Goal: Information Seeking & Learning: Check status

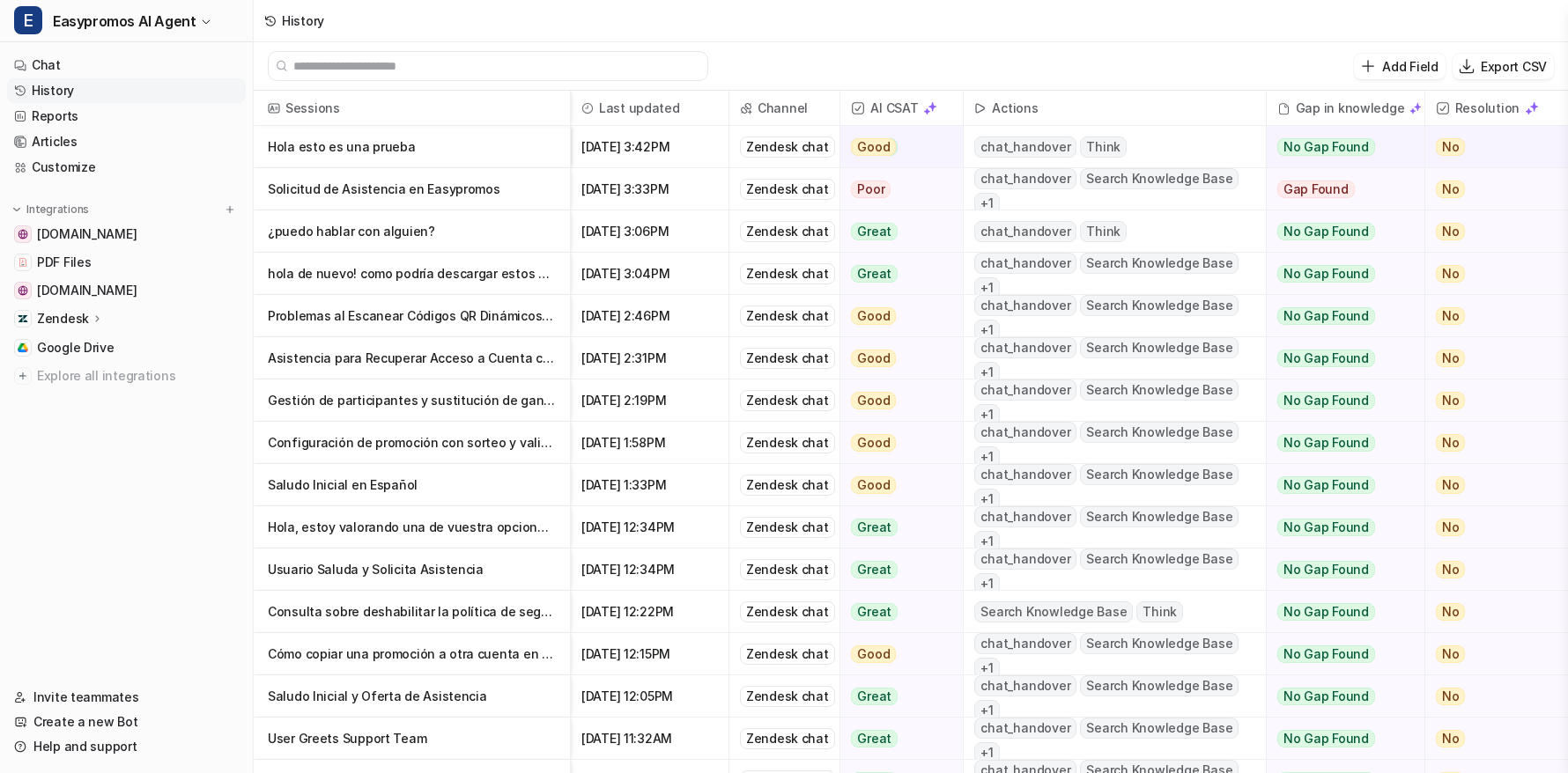
click at [391, 227] on p "¿puedo hablar con alguien?" at bounding box center [411, 231] width 288 height 42
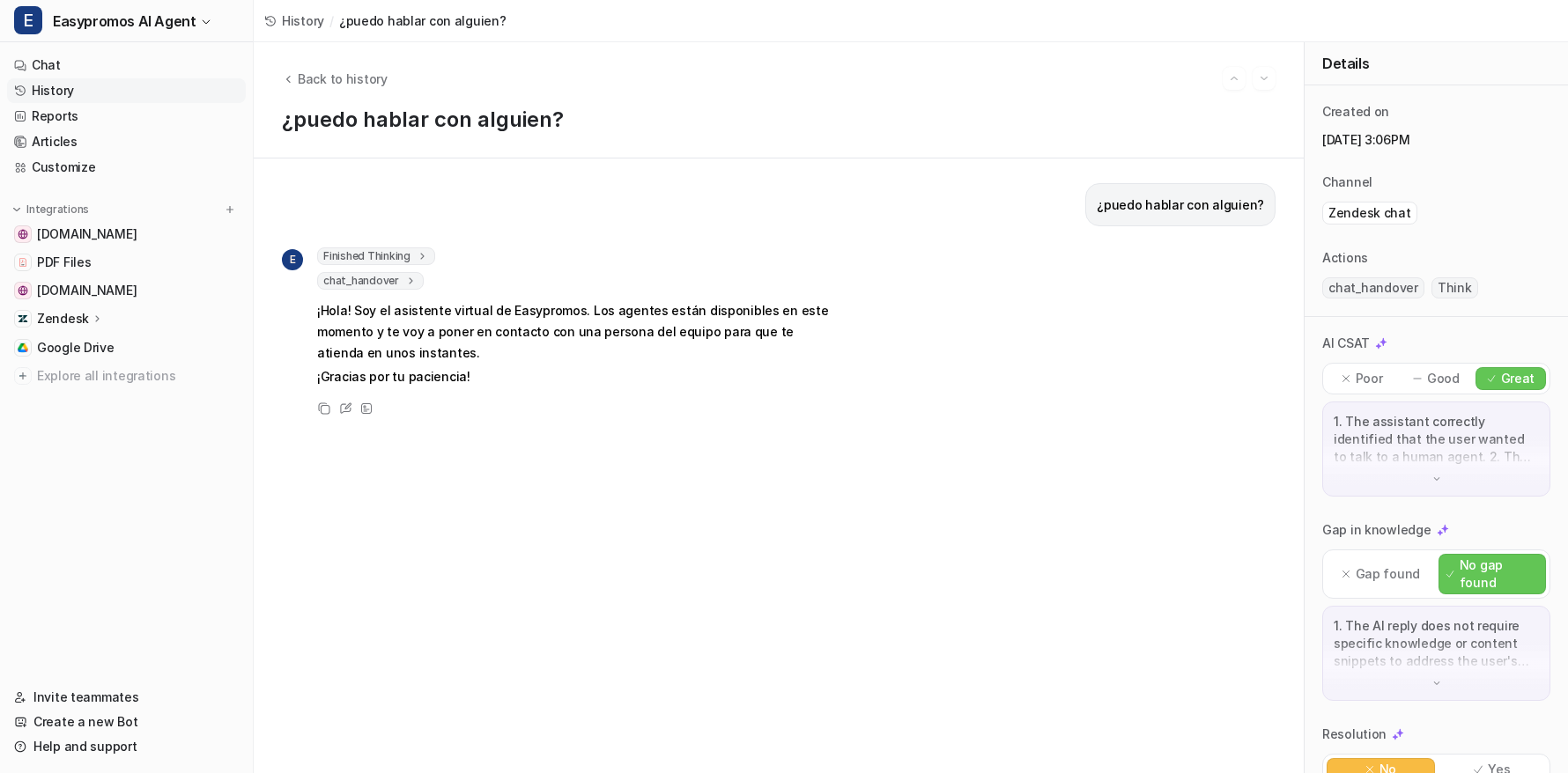
click at [69, 83] on link "History" at bounding box center [127, 90] width 239 height 24
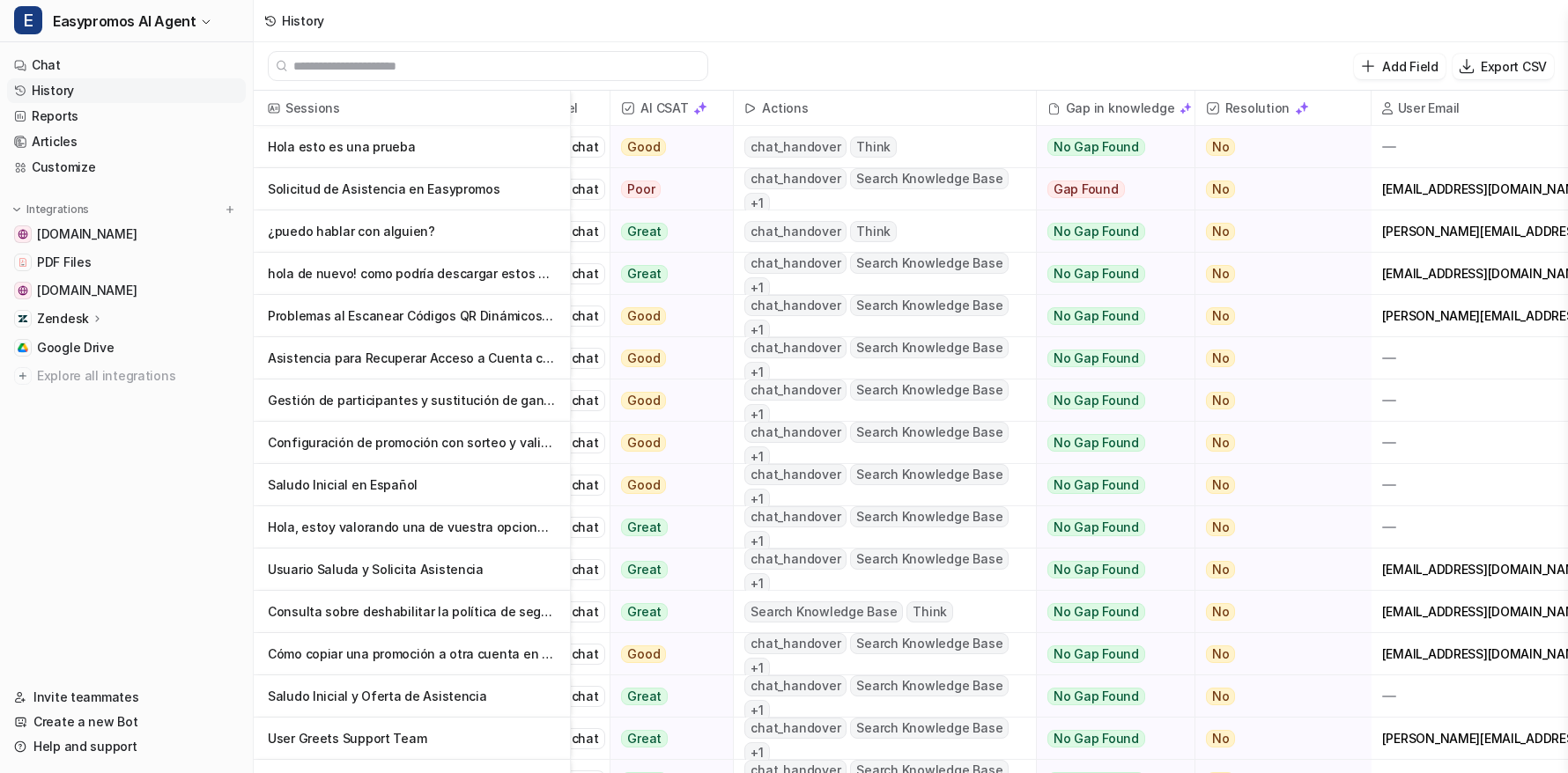
scroll to position [0, 269]
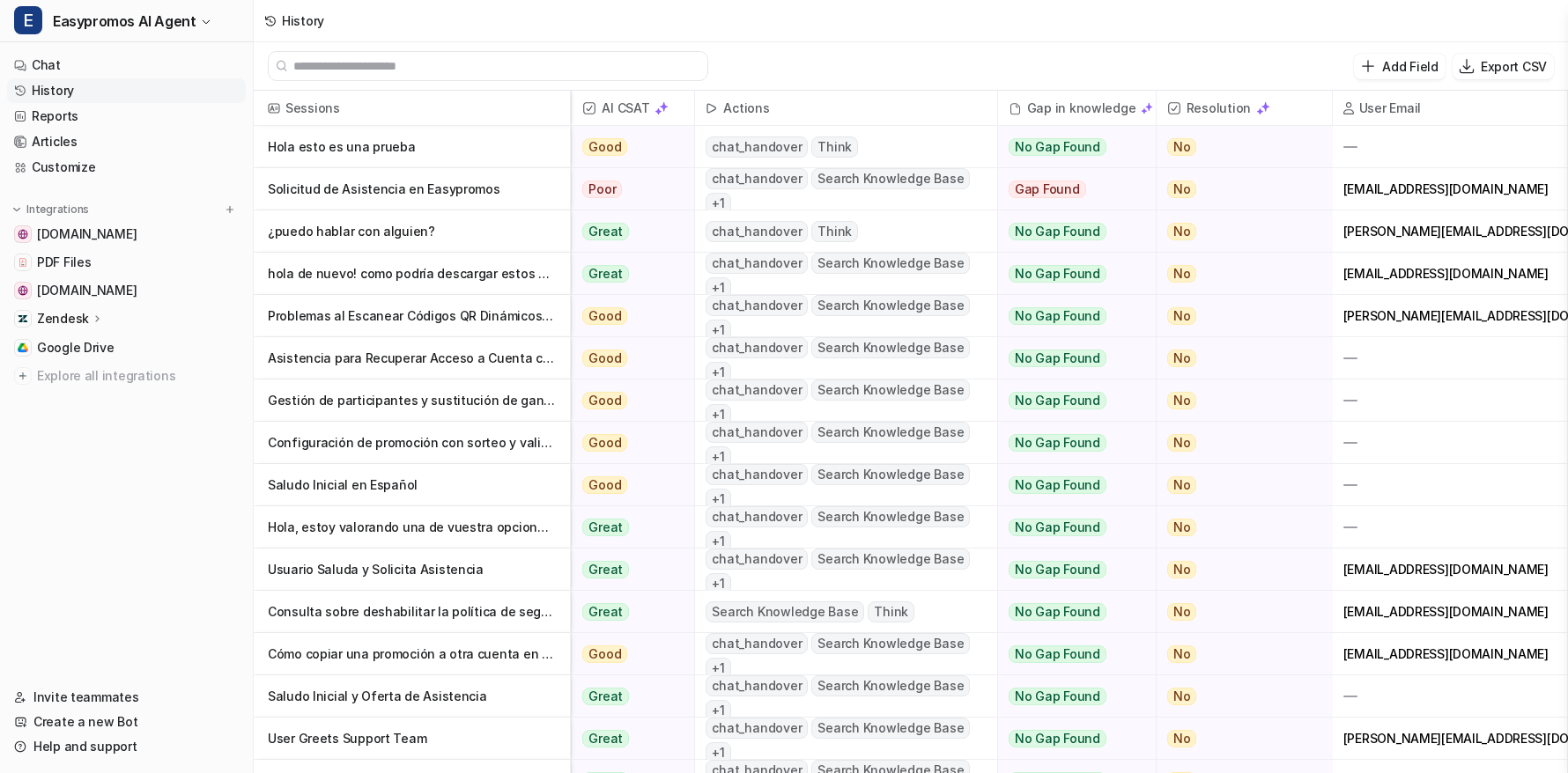
click at [358, 224] on p "¿puedo hablar con alguien?" at bounding box center [411, 231] width 288 height 42
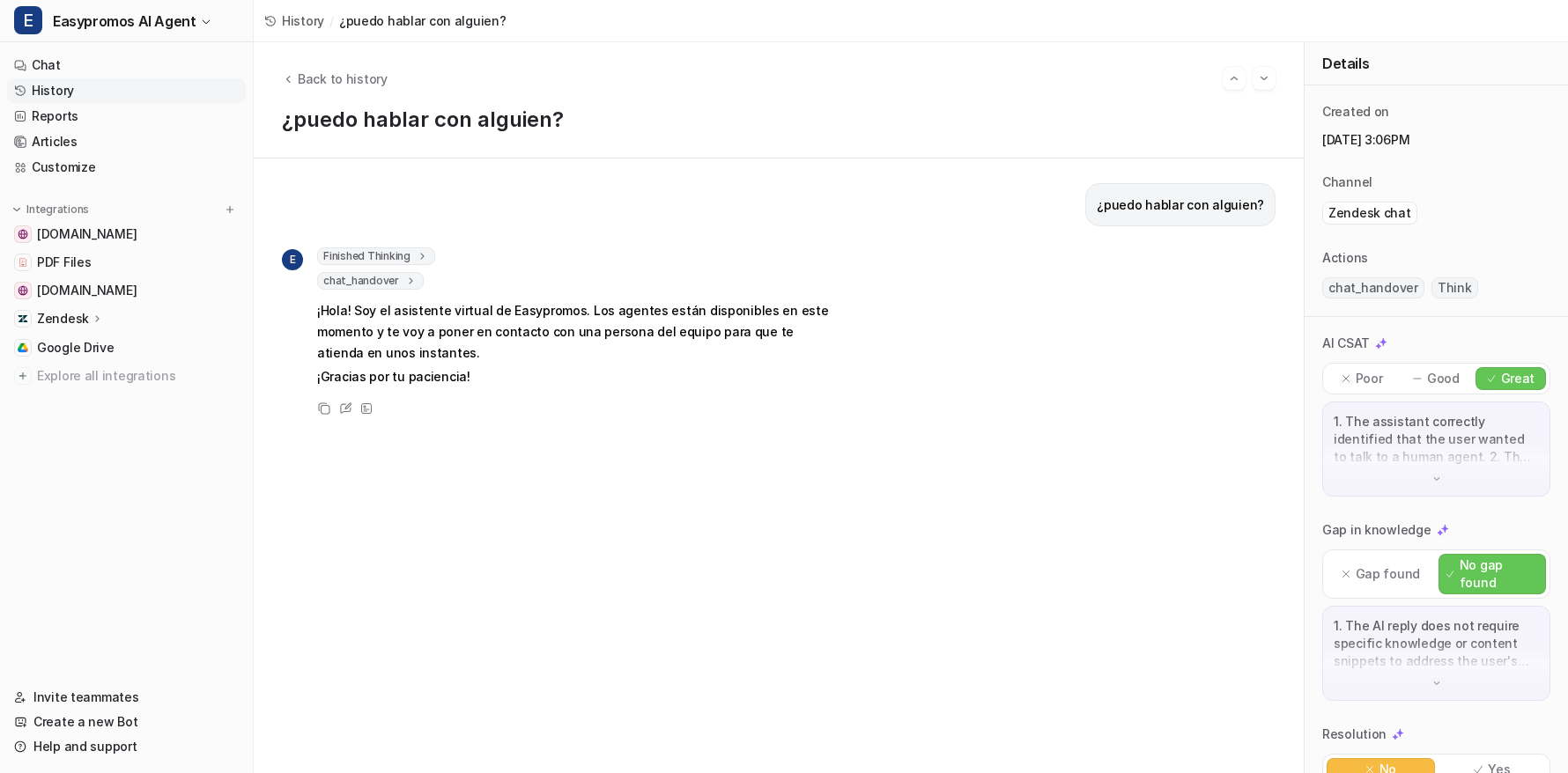
click at [62, 94] on link "History" at bounding box center [127, 90] width 239 height 24
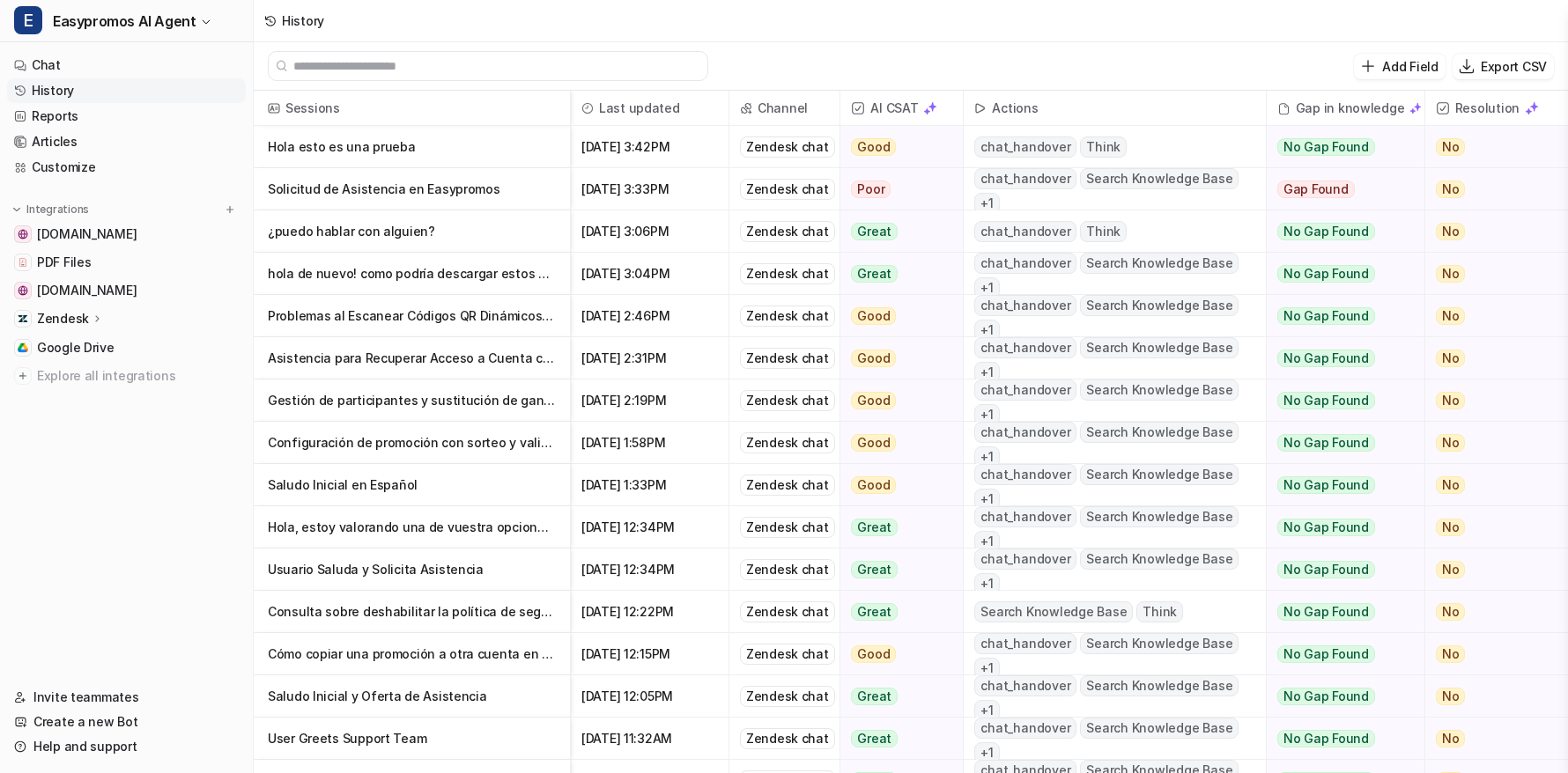
click at [431, 182] on p "Solicitud de Asistencia en Easypromos" at bounding box center [411, 189] width 288 height 42
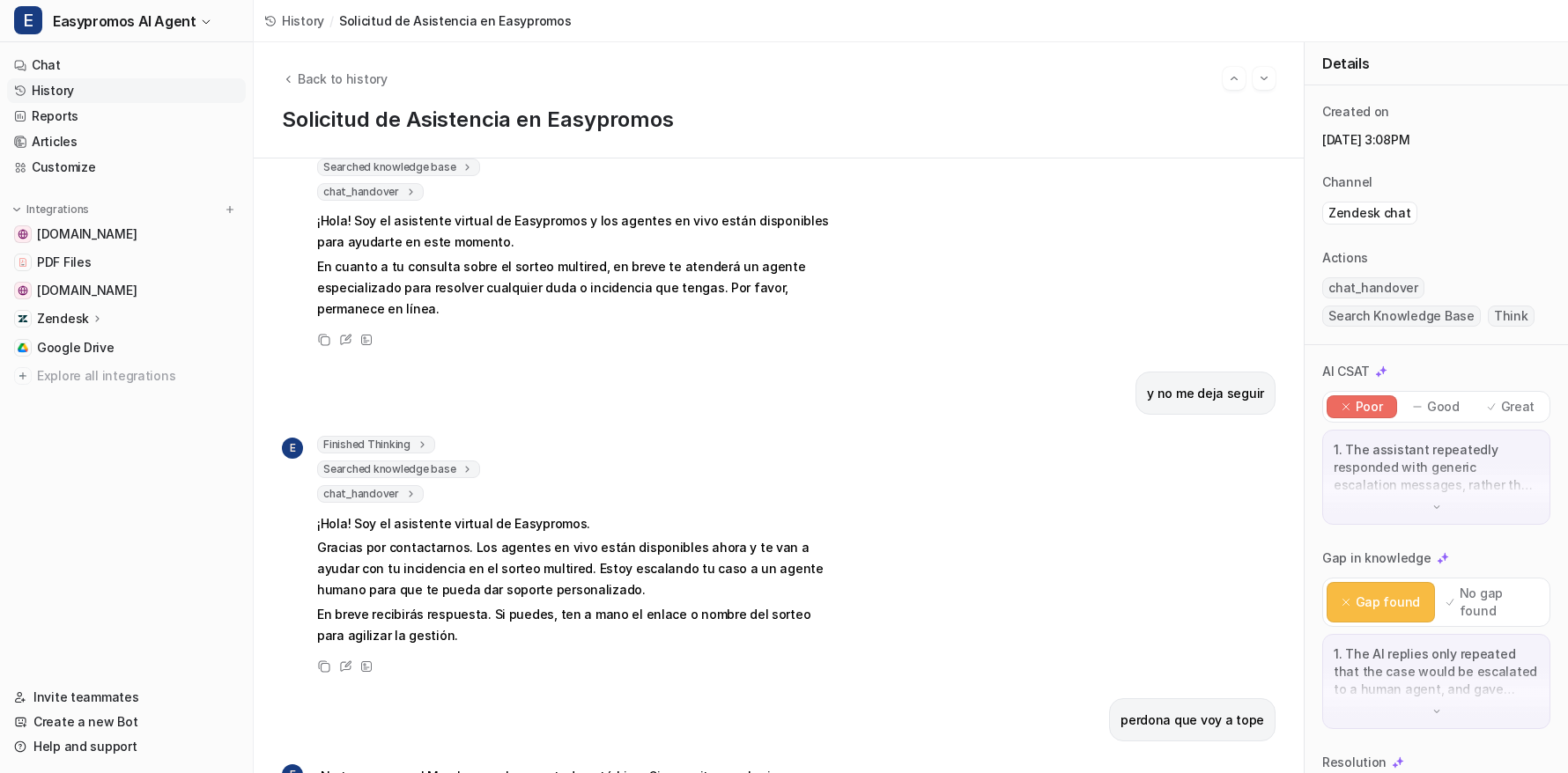
scroll to position [478, 0]
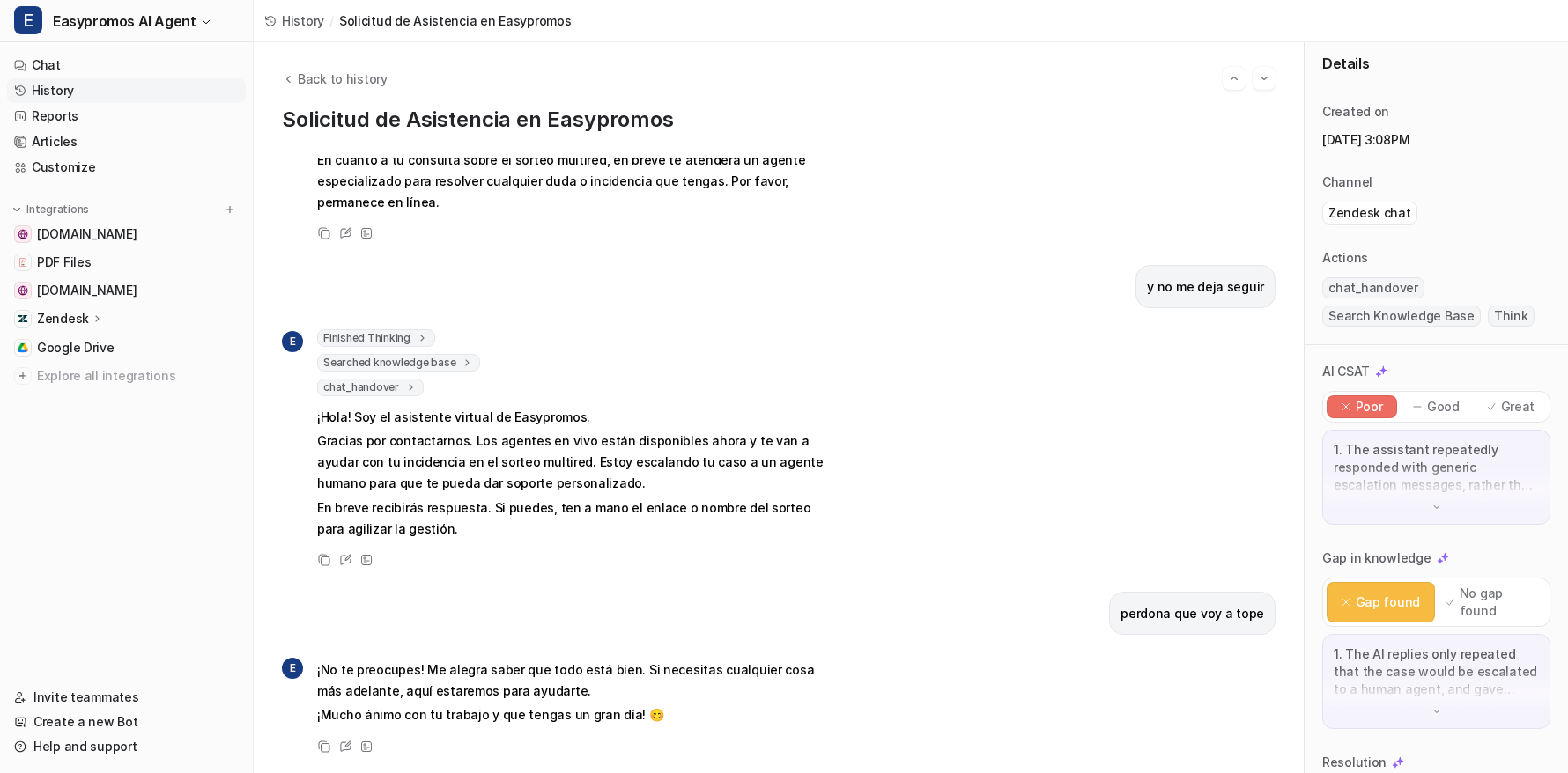
click at [61, 89] on link "History" at bounding box center [127, 90] width 239 height 24
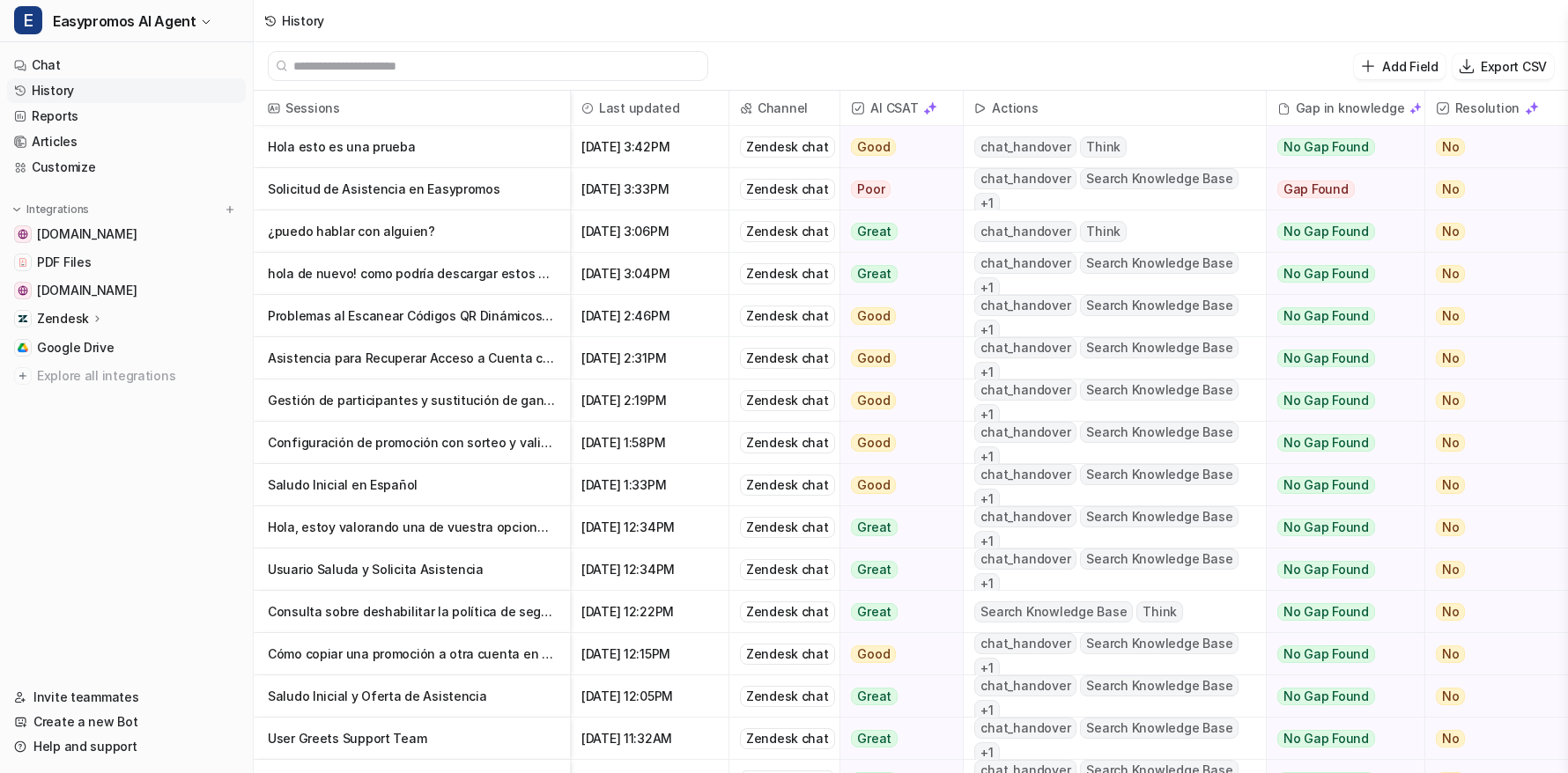
click at [380, 154] on p "Hola esto es una prueba" at bounding box center [411, 146] width 288 height 42
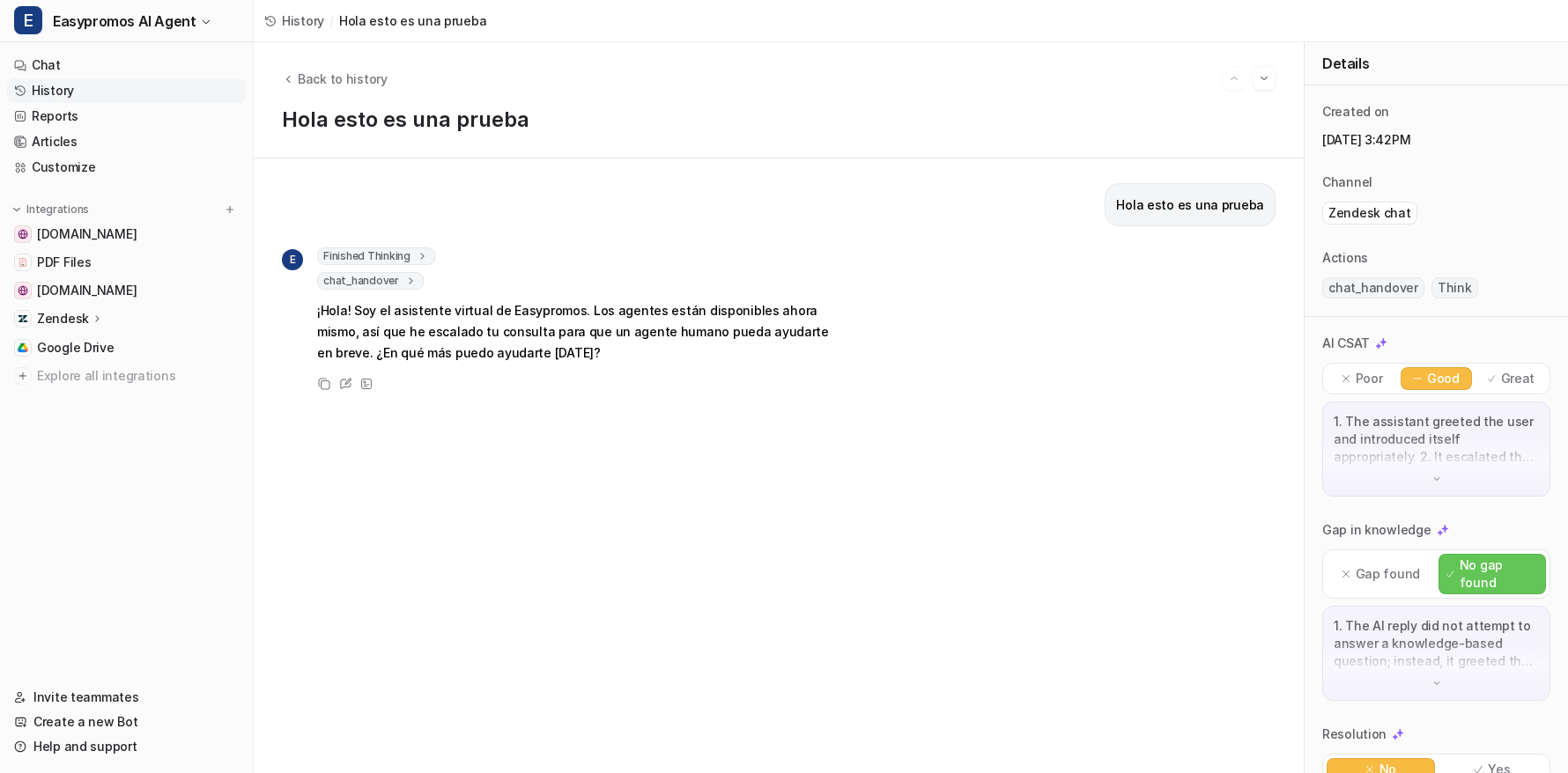
click at [62, 90] on link "History" at bounding box center [127, 90] width 239 height 24
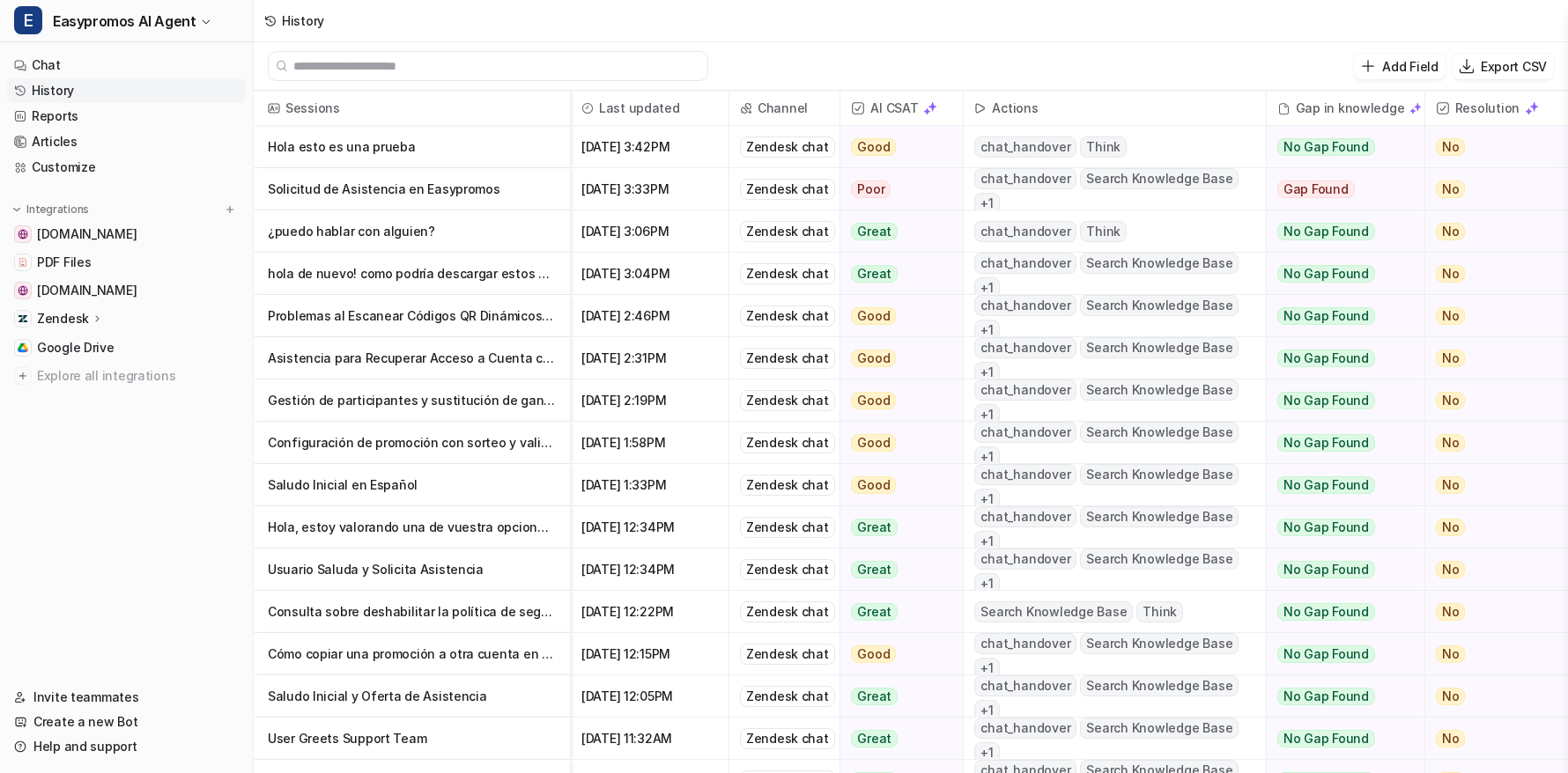
click at [57, 86] on link "History" at bounding box center [127, 90] width 239 height 24
